Goal: Task Accomplishment & Management: Manage account settings

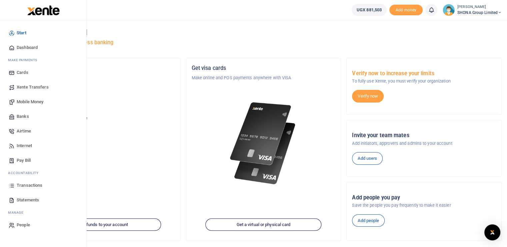
click at [25, 199] on span "Statements" at bounding box center [28, 200] width 22 height 7
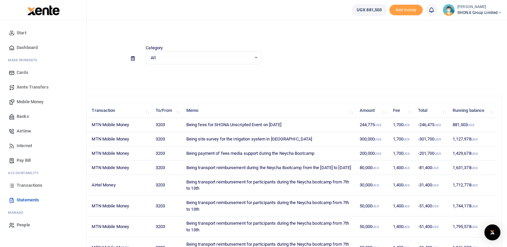
click at [28, 185] on span "Transactions" at bounding box center [30, 185] width 26 height 7
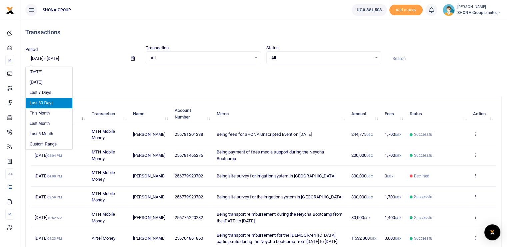
click at [73, 61] on input "[DATE] - [DATE]" at bounding box center [75, 58] width 100 height 11
click at [44, 143] on li "Custom Range" at bounding box center [49, 144] width 47 height 10
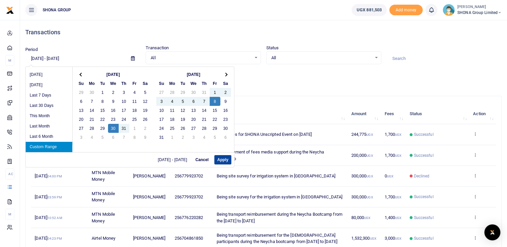
click at [218, 159] on button "Apply" at bounding box center [222, 159] width 17 height 9
type input "[DATE] - [DATE]"
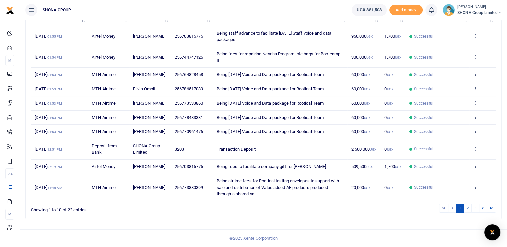
scroll to position [123, 0]
click at [468, 208] on link "2" at bounding box center [467, 208] width 8 height 9
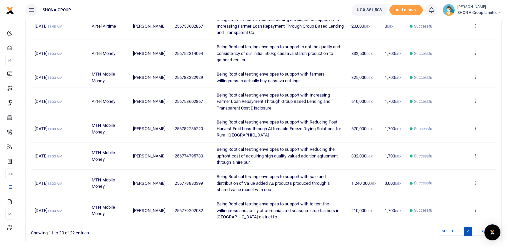
scroll to position [155, 0]
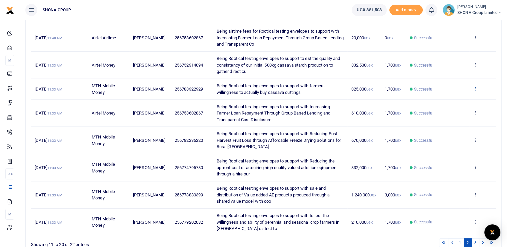
click at [473, 89] on icon at bounding box center [475, 88] width 4 height 5
click at [445, 100] on link "View details" at bounding box center [450, 99] width 53 height 9
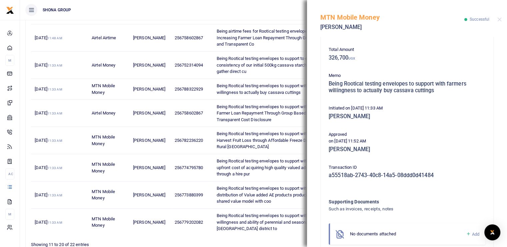
scroll to position [113, 0]
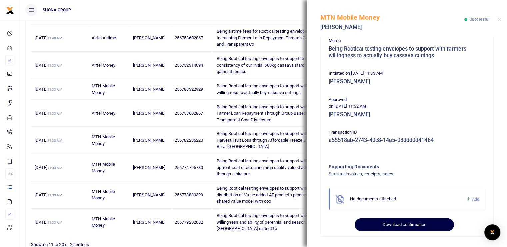
click at [397, 224] on button "Download confirmation" at bounding box center [403, 224] width 99 height 13
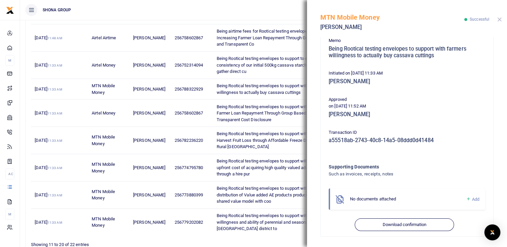
click at [501, 18] on button "Close" at bounding box center [499, 19] width 4 height 4
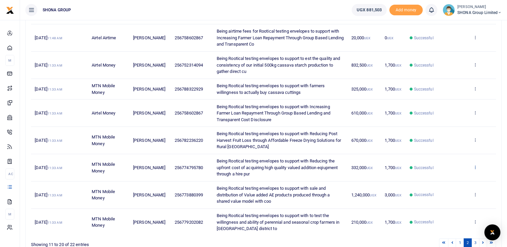
click at [474, 165] on icon at bounding box center [475, 167] width 4 height 5
click at [448, 177] on link "View details" at bounding box center [450, 177] width 53 height 9
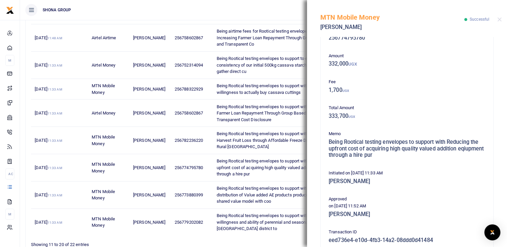
scroll to position [120, 0]
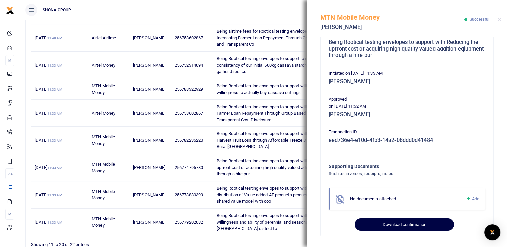
click at [398, 224] on button "Download confirmation" at bounding box center [403, 224] width 99 height 13
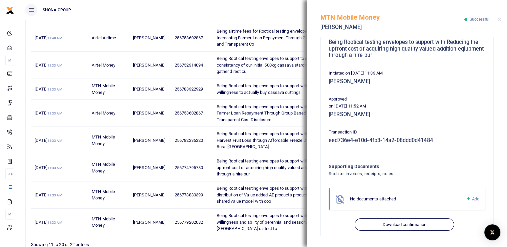
click at [498, 22] on div "MTN Mobile Money [PERSON_NAME] Successful" at bounding box center [407, 18] width 200 height 37
click at [500, 18] on button "Close" at bounding box center [499, 19] width 4 height 4
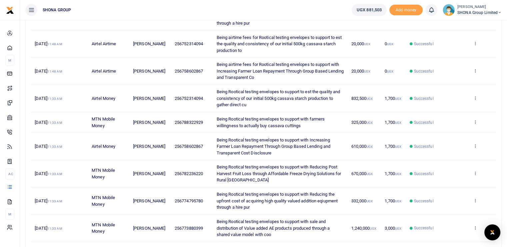
scroll to position [88, 0]
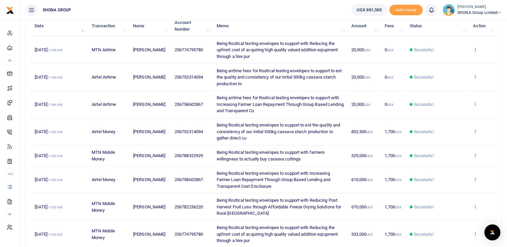
click at [475, 49] on icon at bounding box center [475, 49] width 4 height 5
click at [443, 61] on link "View details" at bounding box center [450, 60] width 53 height 9
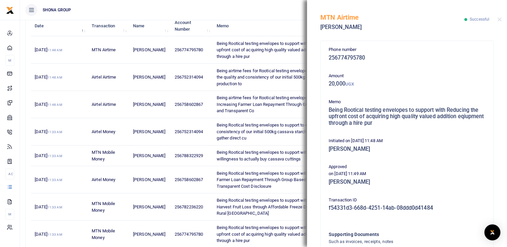
scroll to position [68, 0]
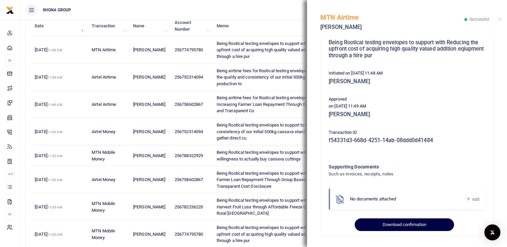
click at [385, 226] on button "Download confirmation" at bounding box center [403, 224] width 99 height 13
click at [377, 222] on button "Download confirmation" at bounding box center [403, 224] width 99 height 13
